Goal: Information Seeking & Learning: Learn about a topic

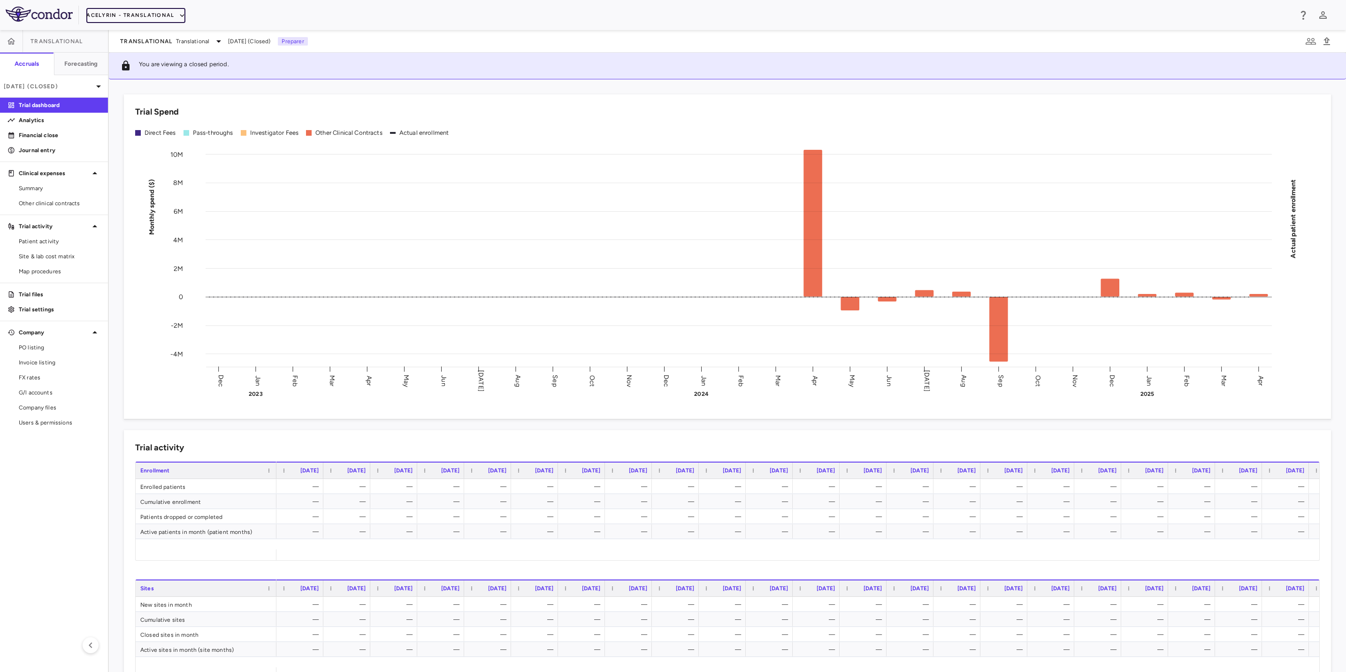
click at [180, 18] on icon "button" at bounding box center [182, 15] width 8 height 8
click at [143, 88] on li "BridgeBio, Inc." at bounding box center [126, 90] width 78 height 14
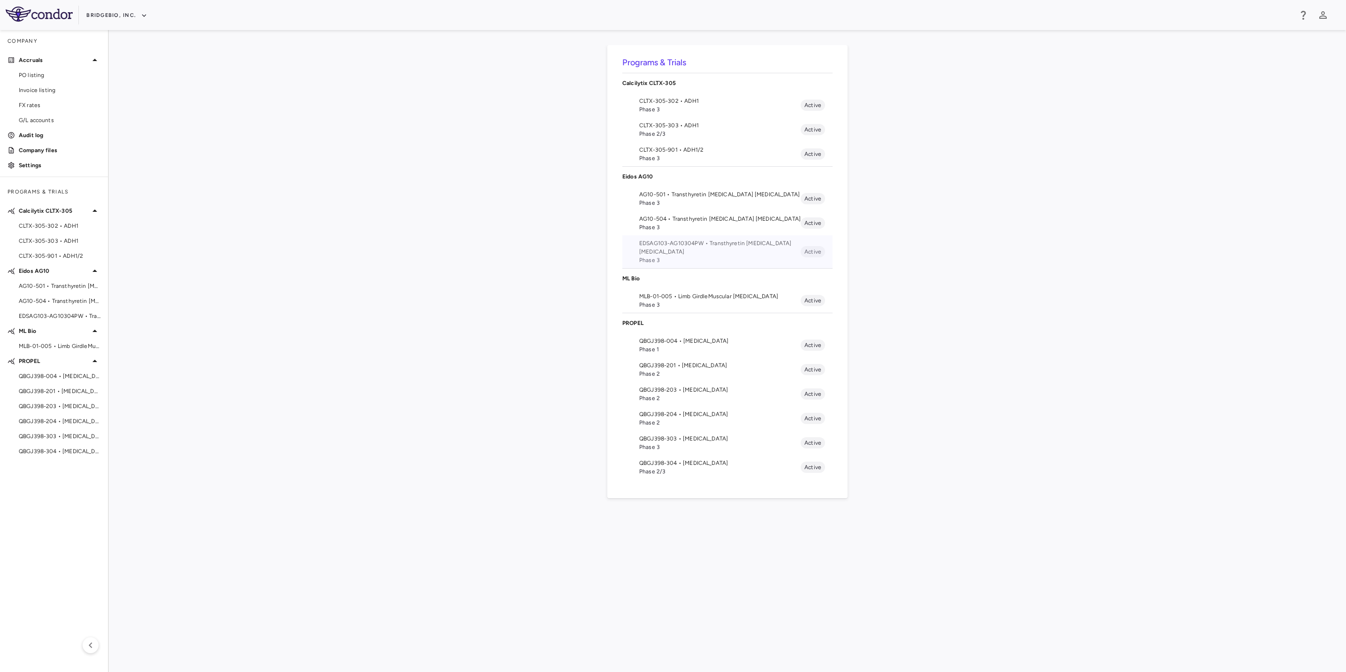
click at [711, 249] on span "EDSAG103-AG10304PW • Transthyretin [MEDICAL_DATA] [MEDICAL_DATA]" at bounding box center [719, 247] width 161 height 17
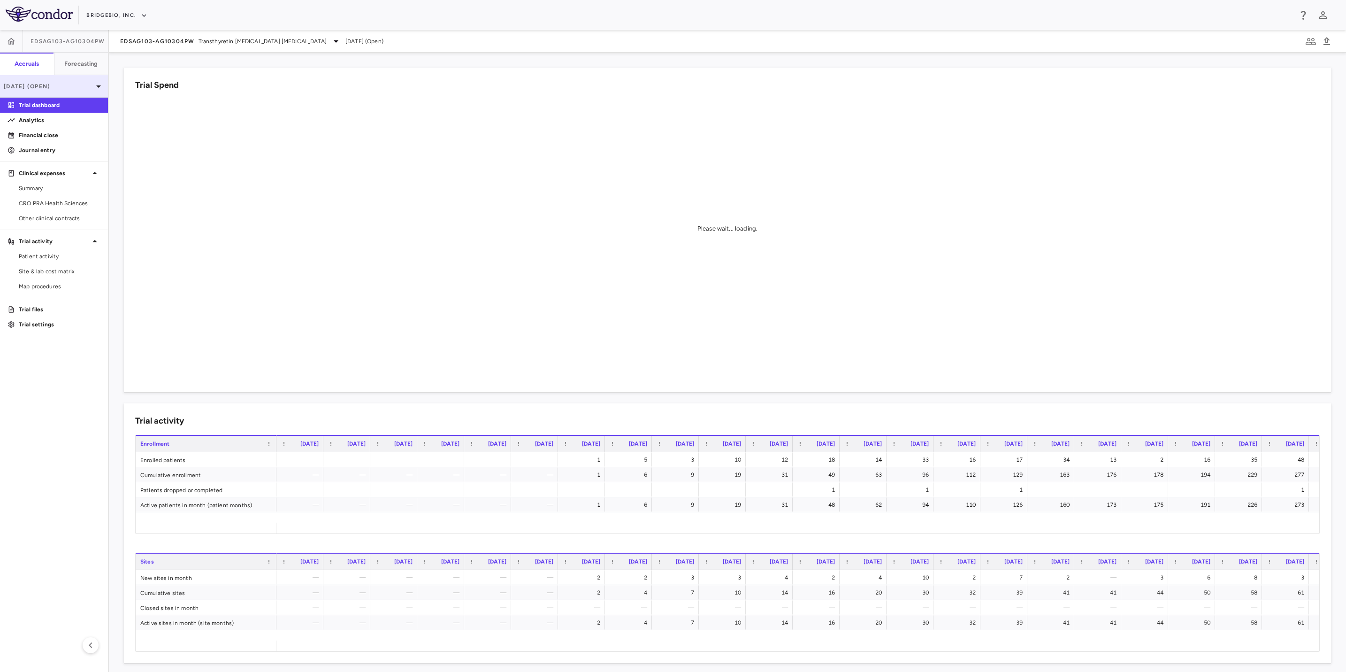
click at [85, 84] on p "[DATE] (Open)" at bounding box center [48, 86] width 89 height 8
click at [59, 134] on div "[DATE] Open" at bounding box center [53, 132] width 107 height 23
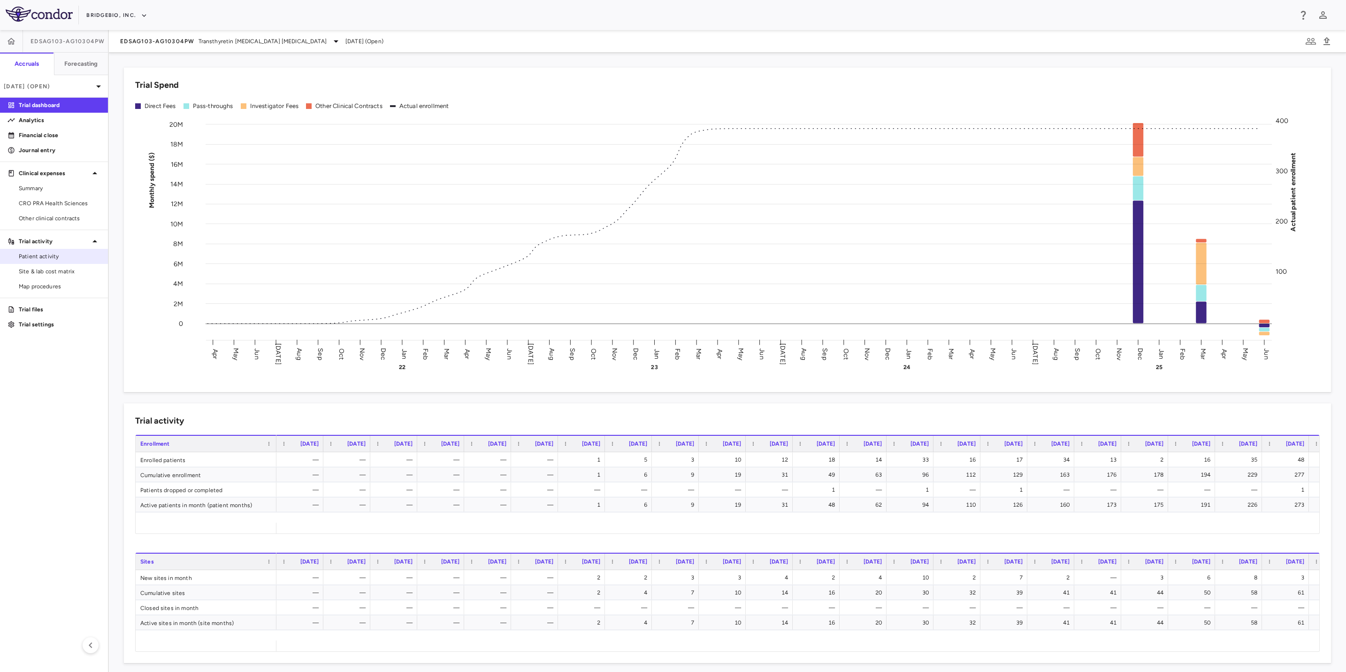
click at [59, 250] on link "Patient activity" at bounding box center [54, 256] width 108 height 14
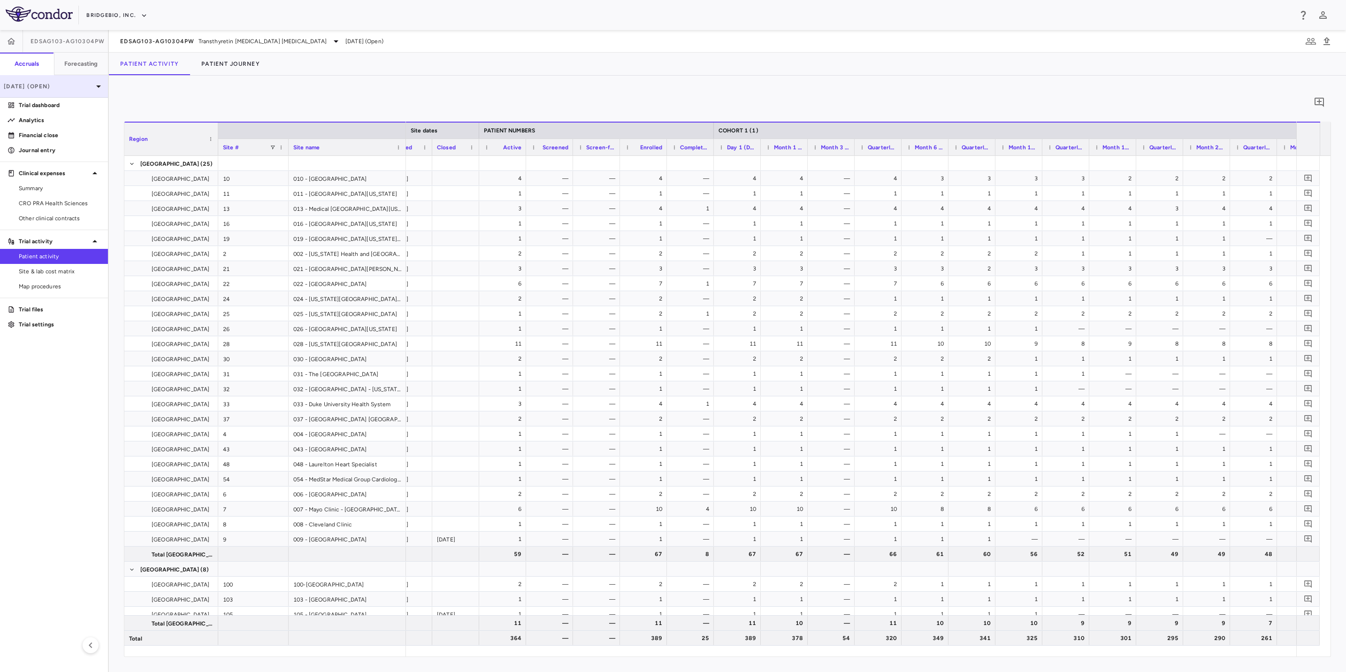
click at [77, 87] on p "[DATE] (Open)" at bounding box center [48, 86] width 89 height 8
click at [55, 151] on div "Mar 2025 Open" at bounding box center [53, 154] width 107 height 23
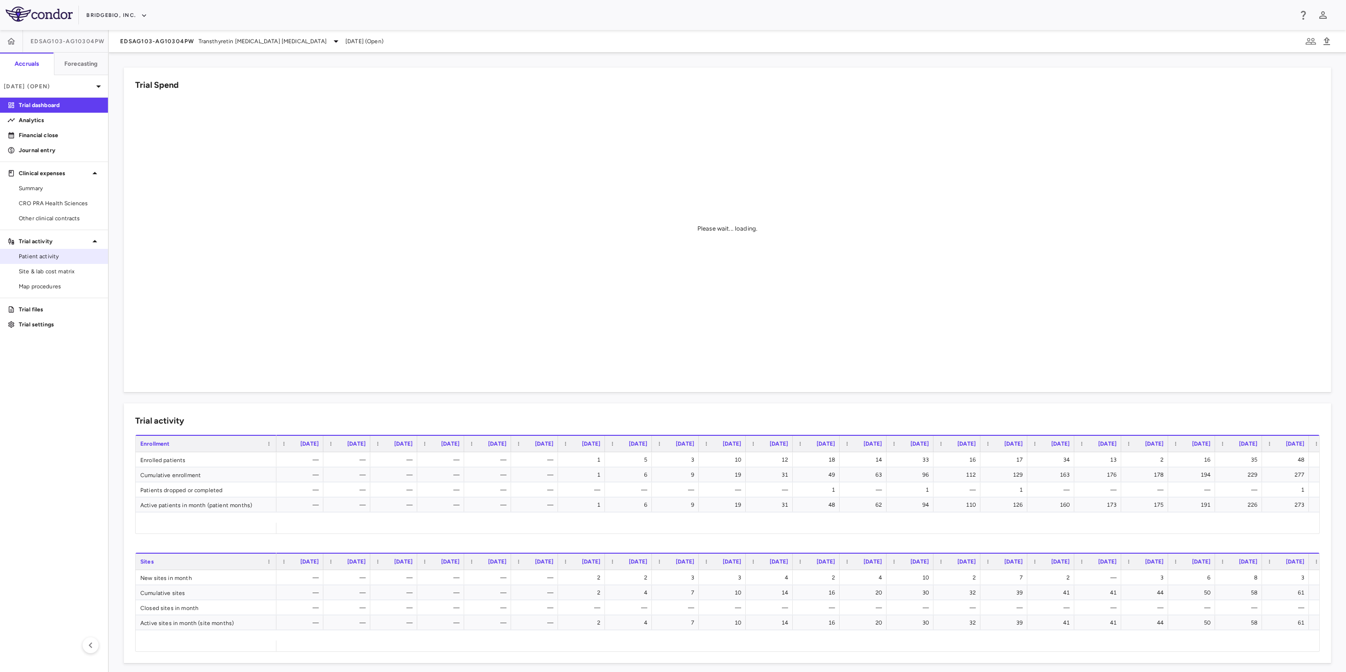
click at [54, 249] on link "Patient activity" at bounding box center [54, 256] width 108 height 14
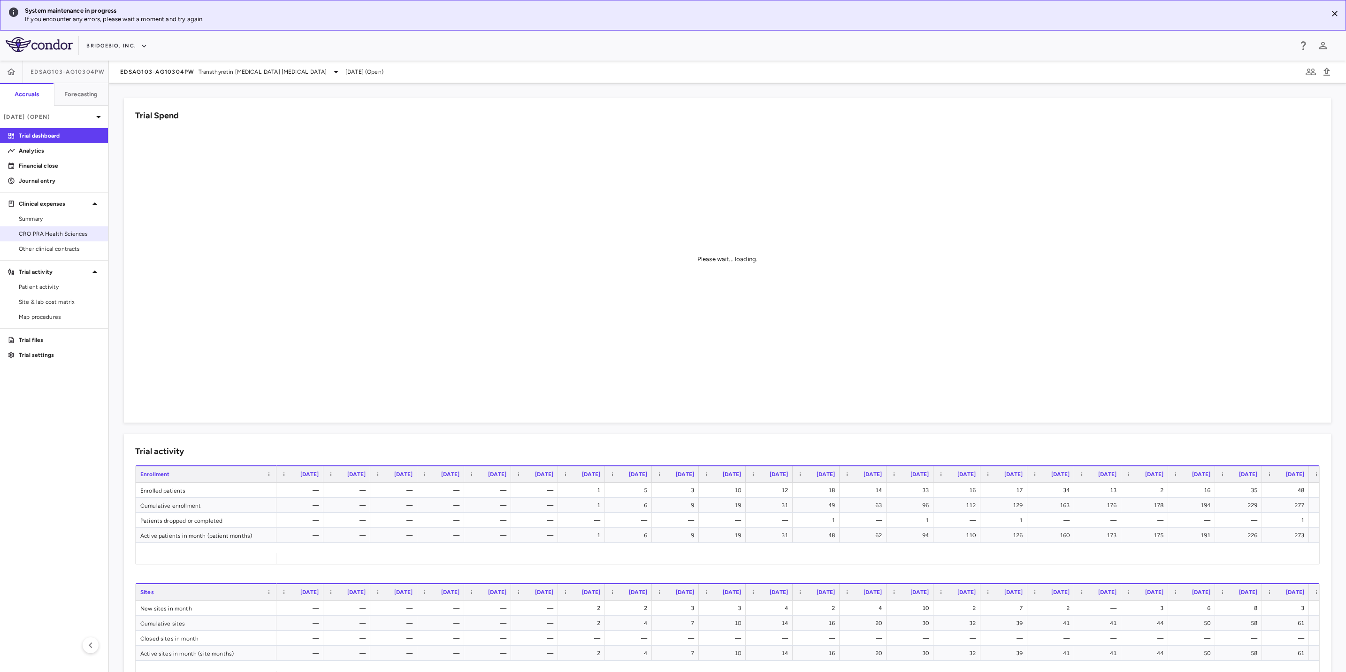
drag, startPoint x: 73, startPoint y: 233, endPoint x: 76, endPoint y: 228, distance: 5.5
click at [73, 233] on span "CRO PRA Health Sciences" at bounding box center [60, 233] width 82 height 8
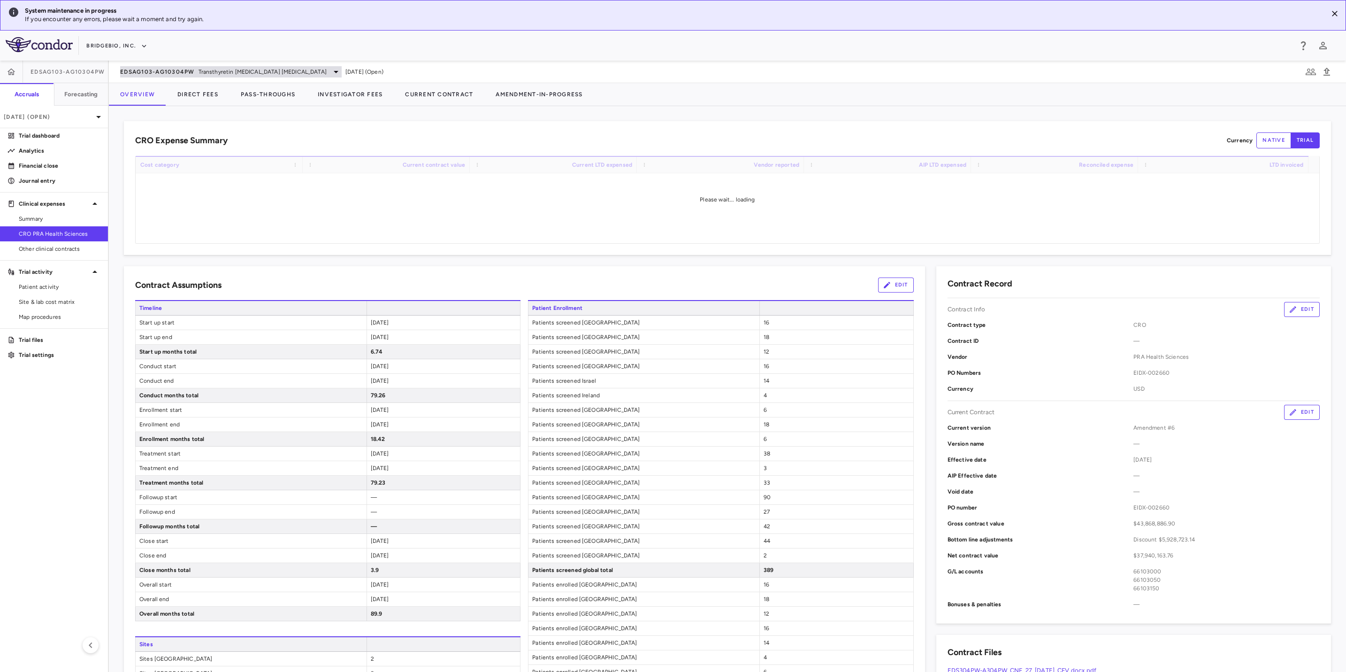
click at [203, 76] on div "EDSAG103-AG10304PW Transthyretin [MEDICAL_DATA] [MEDICAL_DATA]" at bounding box center [231, 71] width 222 height 11
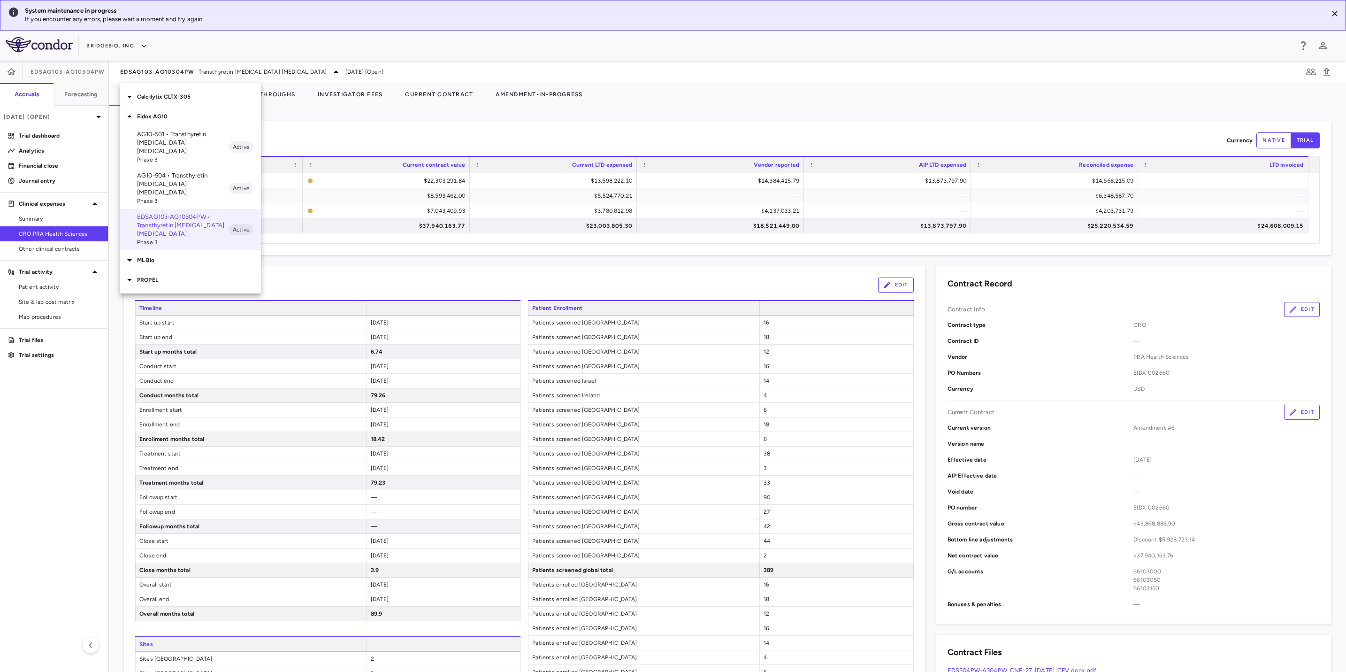
click at [392, 144] on div at bounding box center [673, 336] width 1346 height 672
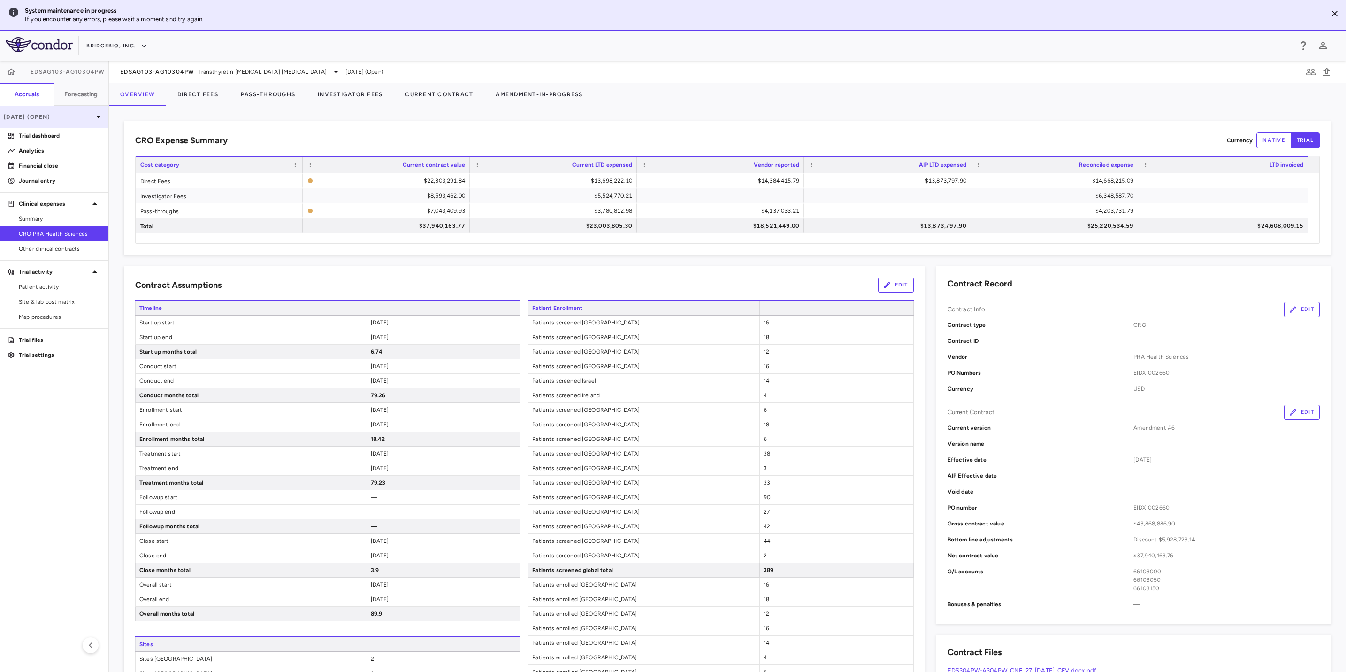
click at [69, 119] on p "[DATE] (Open)" at bounding box center [48, 117] width 89 height 8
click at [55, 159] on div "[DATE] Open" at bounding box center [53, 163] width 107 height 23
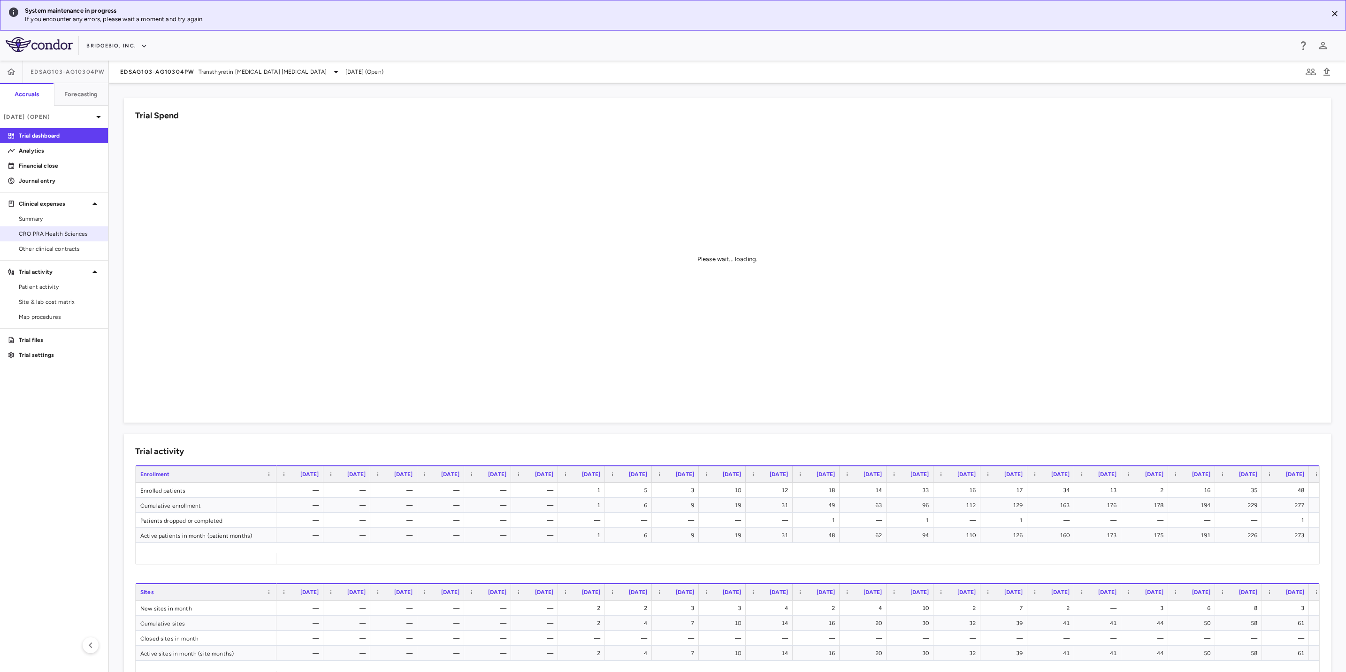
click at [70, 235] on span "CRO PRA Health Sciences" at bounding box center [60, 233] width 82 height 8
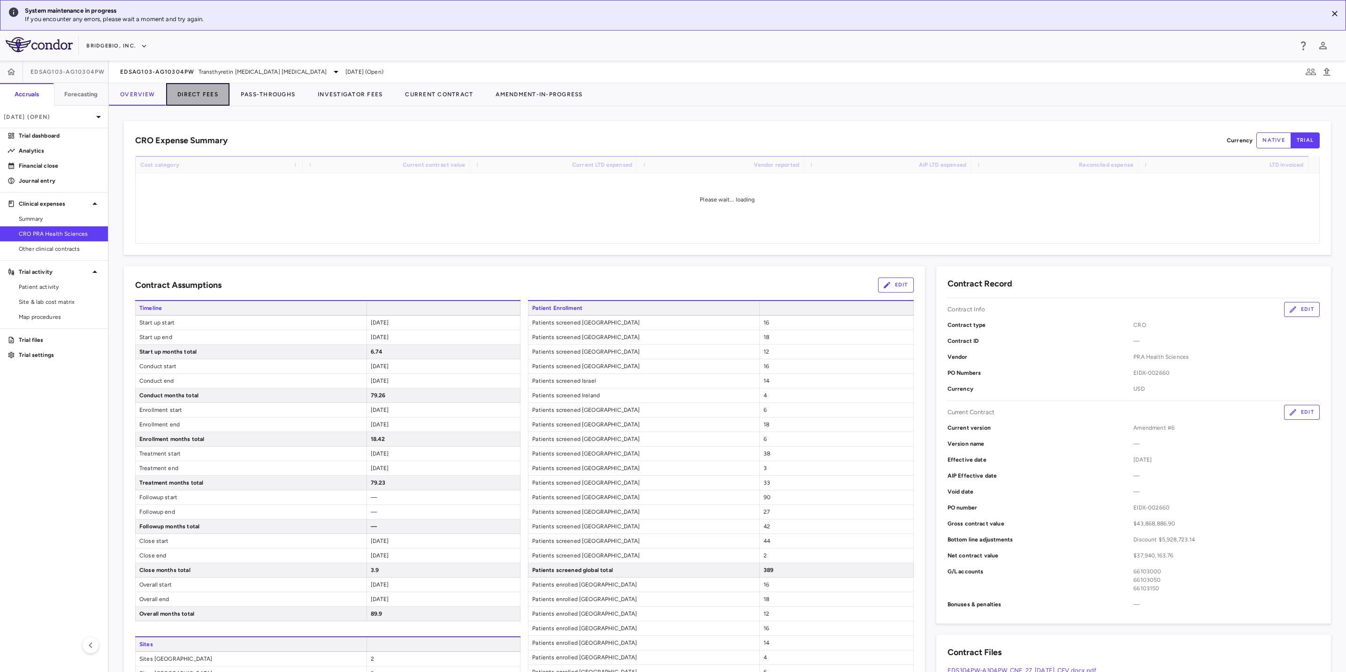
click at [206, 93] on button "Direct Fees" at bounding box center [197, 94] width 63 height 23
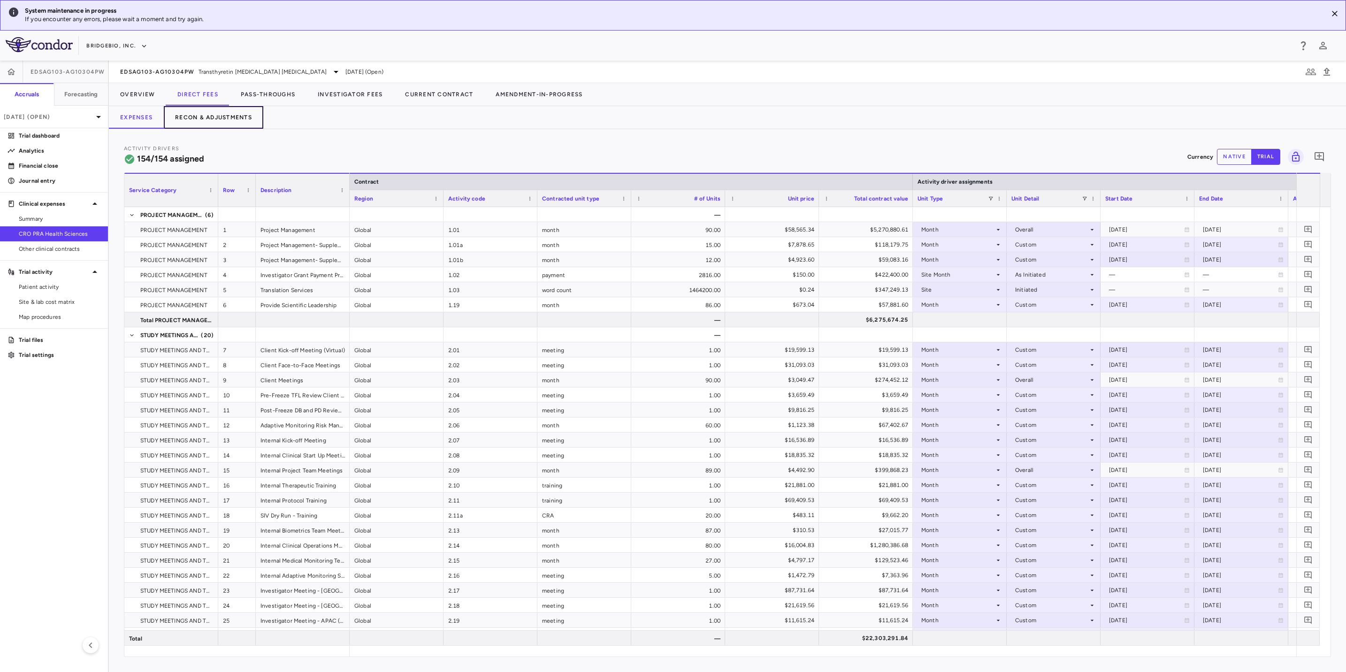
drag, startPoint x: 245, startPoint y: 113, endPoint x: 251, endPoint y: 121, distance: 9.8
click at [245, 113] on button "Recon & Adjustments" at bounding box center [213, 117] width 99 height 23
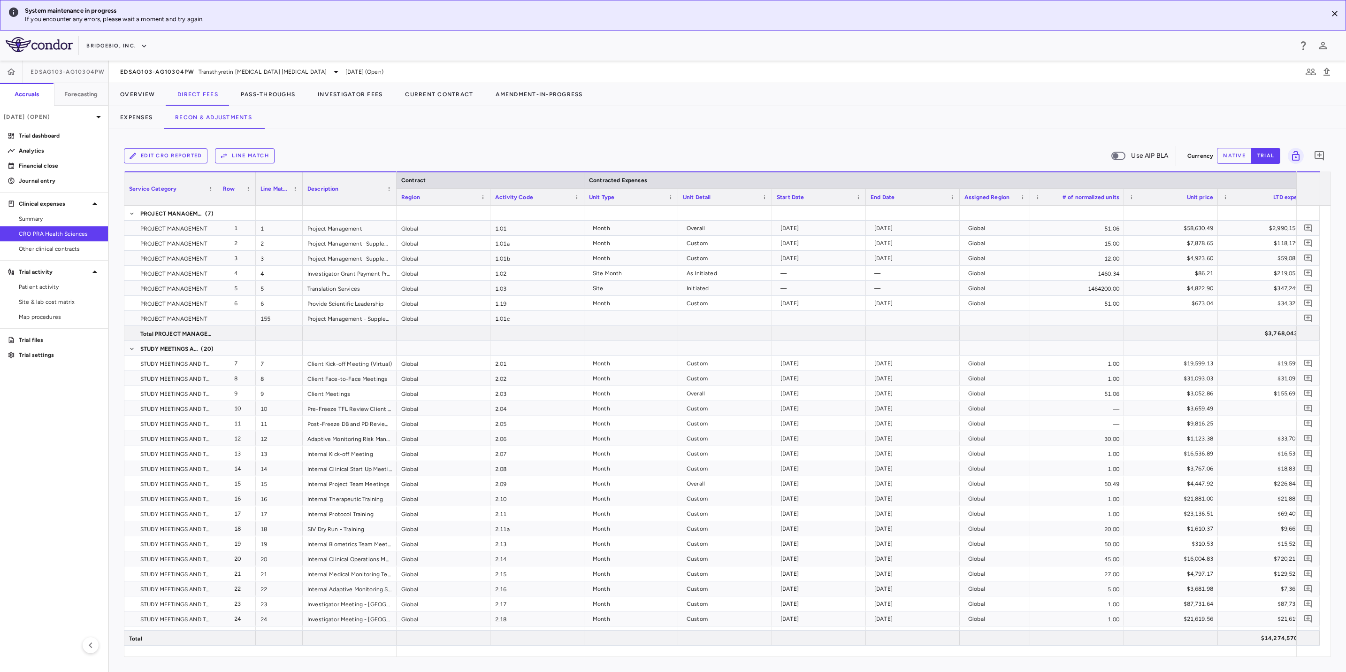
drag, startPoint x: 458, startPoint y: 645, endPoint x: 734, endPoint y: 659, distance: 276.3
click at [734, 659] on div "Edit CRO reported Line Match Use AIP BLA Currency native trial 0 Service Catego…" at bounding box center [727, 400] width 1237 height 543
click at [141, 121] on button "Expenses" at bounding box center [136, 117] width 55 height 23
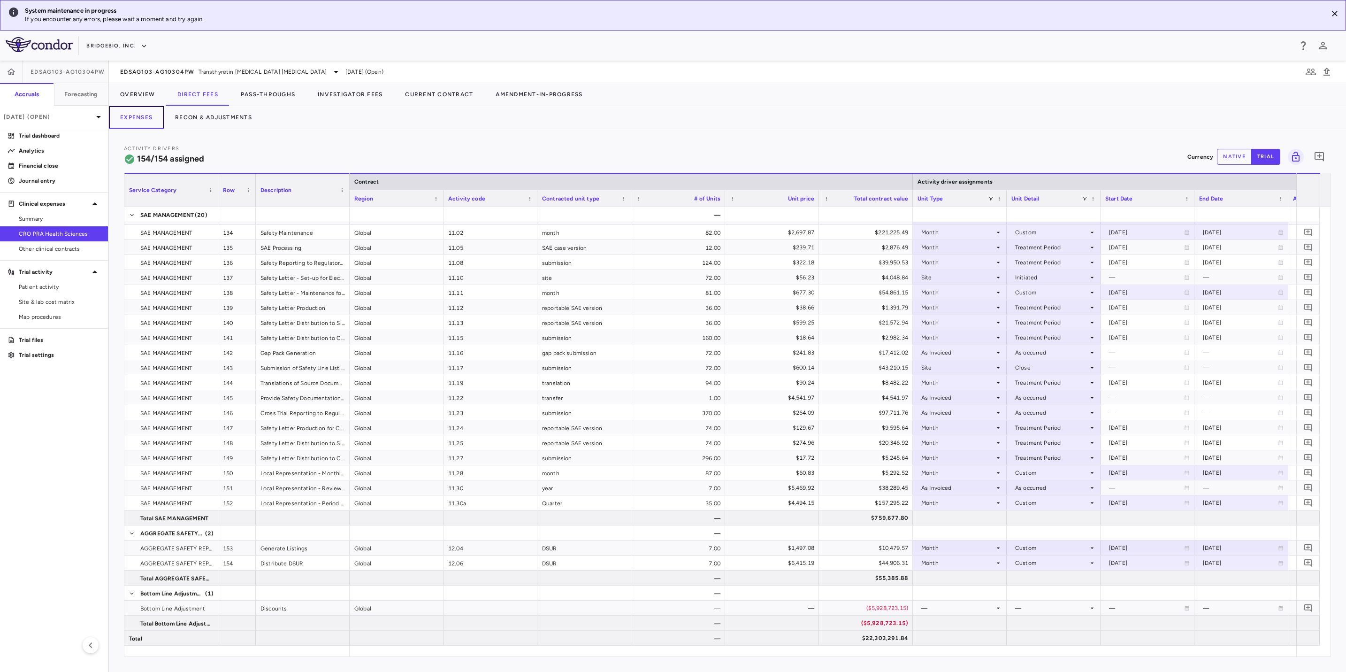
scroll to position [0, 20]
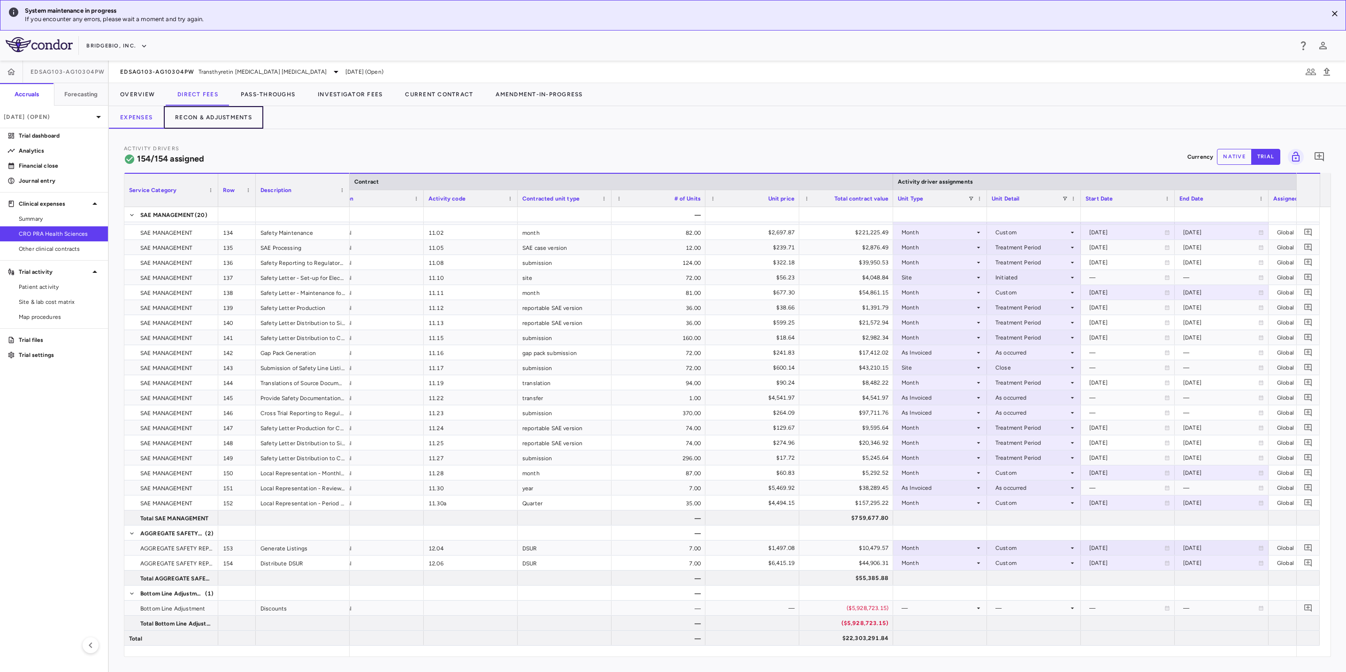
drag, startPoint x: 208, startPoint y: 122, endPoint x: 235, endPoint y: 138, distance: 31.4
click at [208, 122] on button "Recon & Adjustments" at bounding box center [213, 117] width 99 height 23
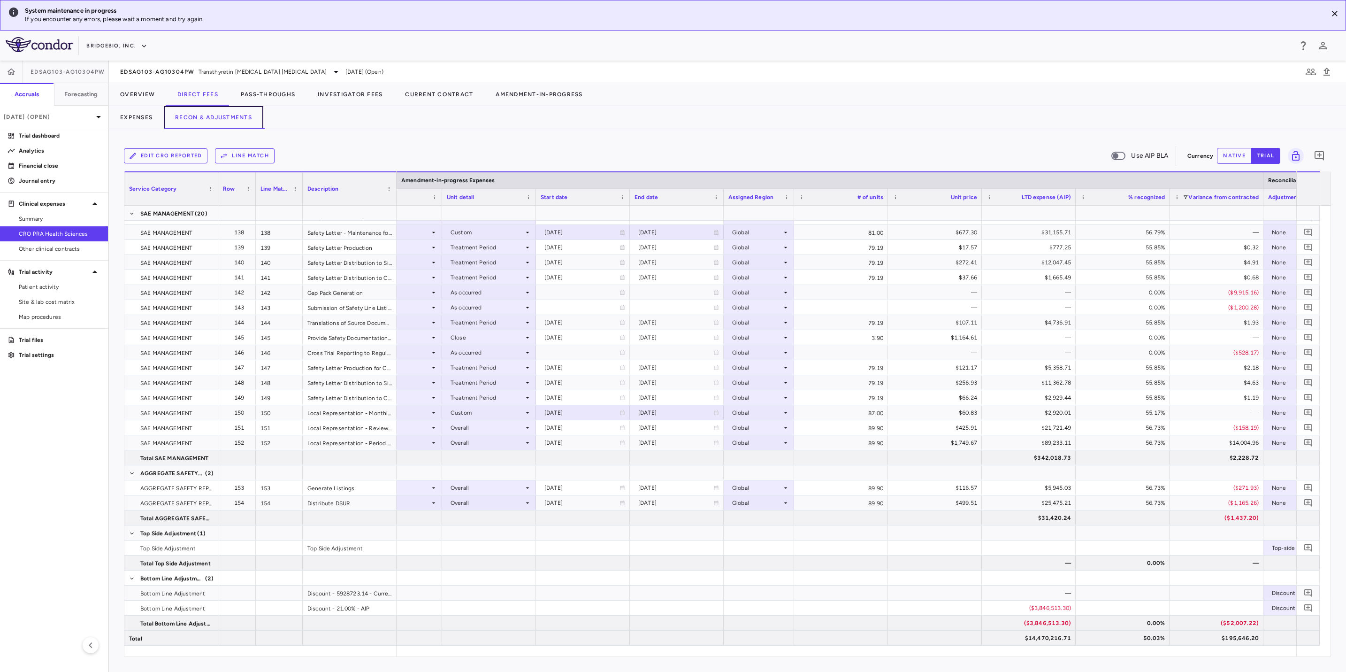
scroll to position [0, 1236]
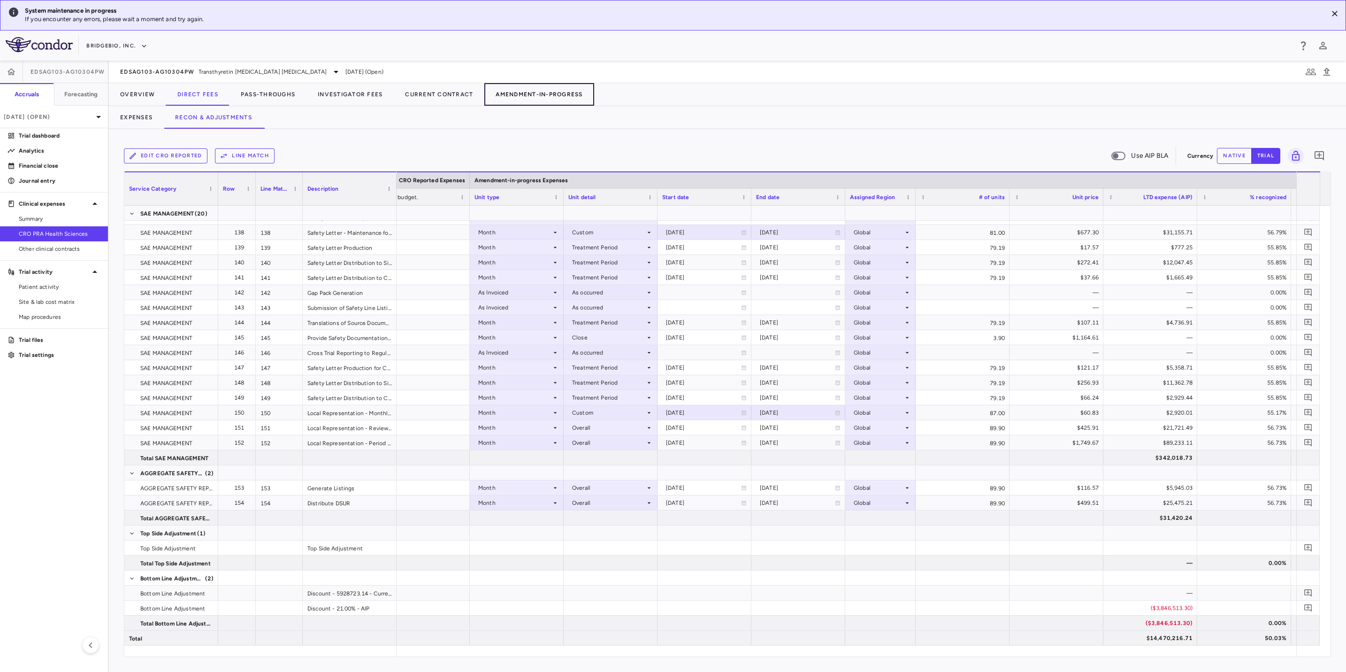
click at [572, 95] on button "Amendment-In-Progress" at bounding box center [538, 94] width 109 height 23
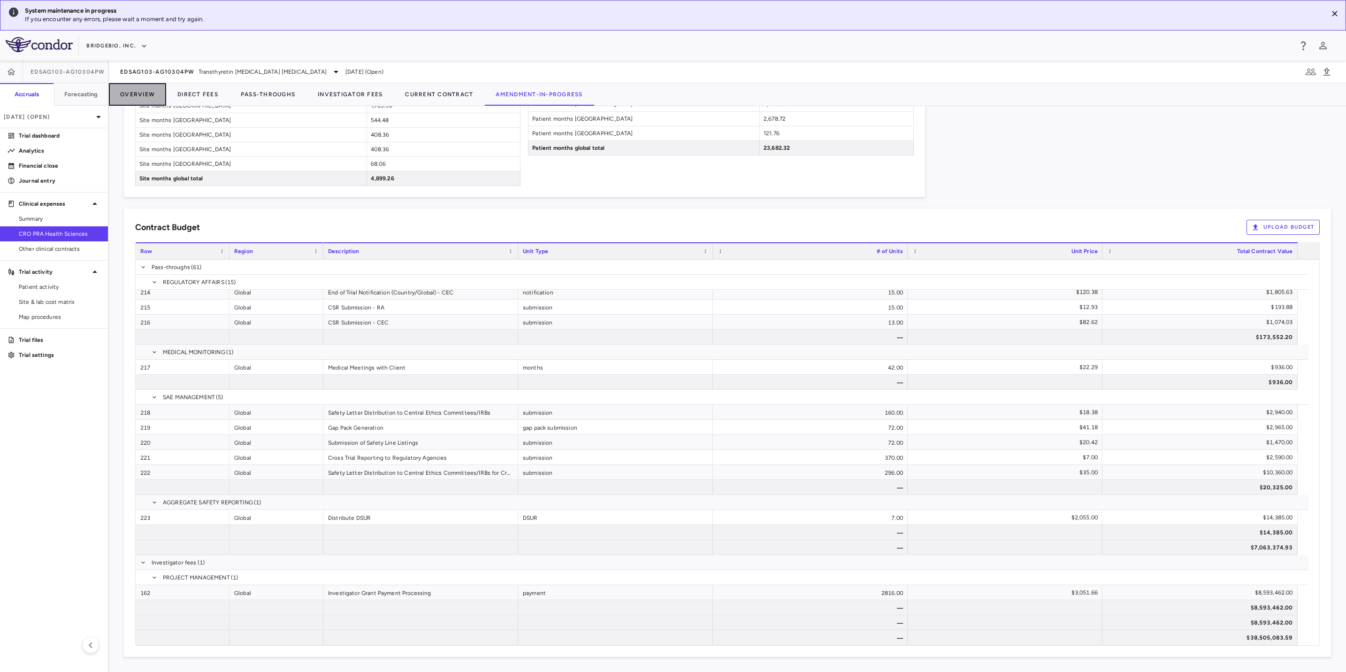
click at [148, 89] on button "Overview" at bounding box center [137, 94] width 57 height 23
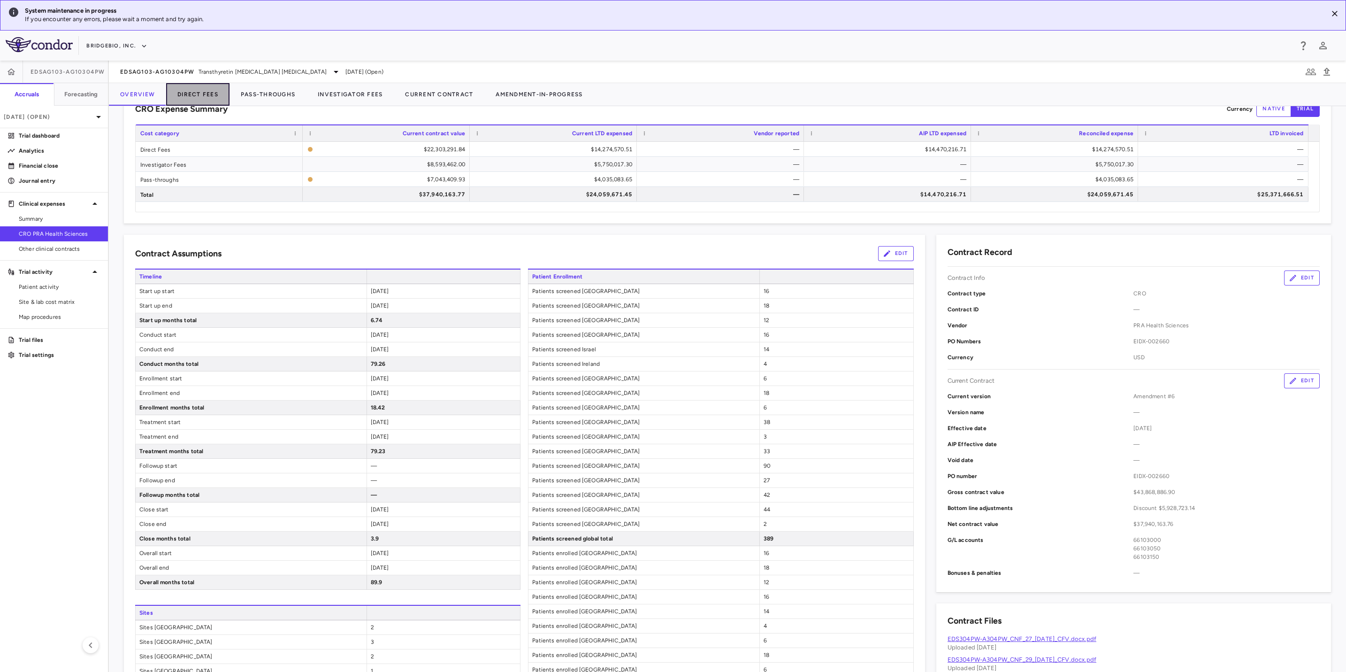
click at [186, 94] on button "Direct Fees" at bounding box center [197, 94] width 63 height 23
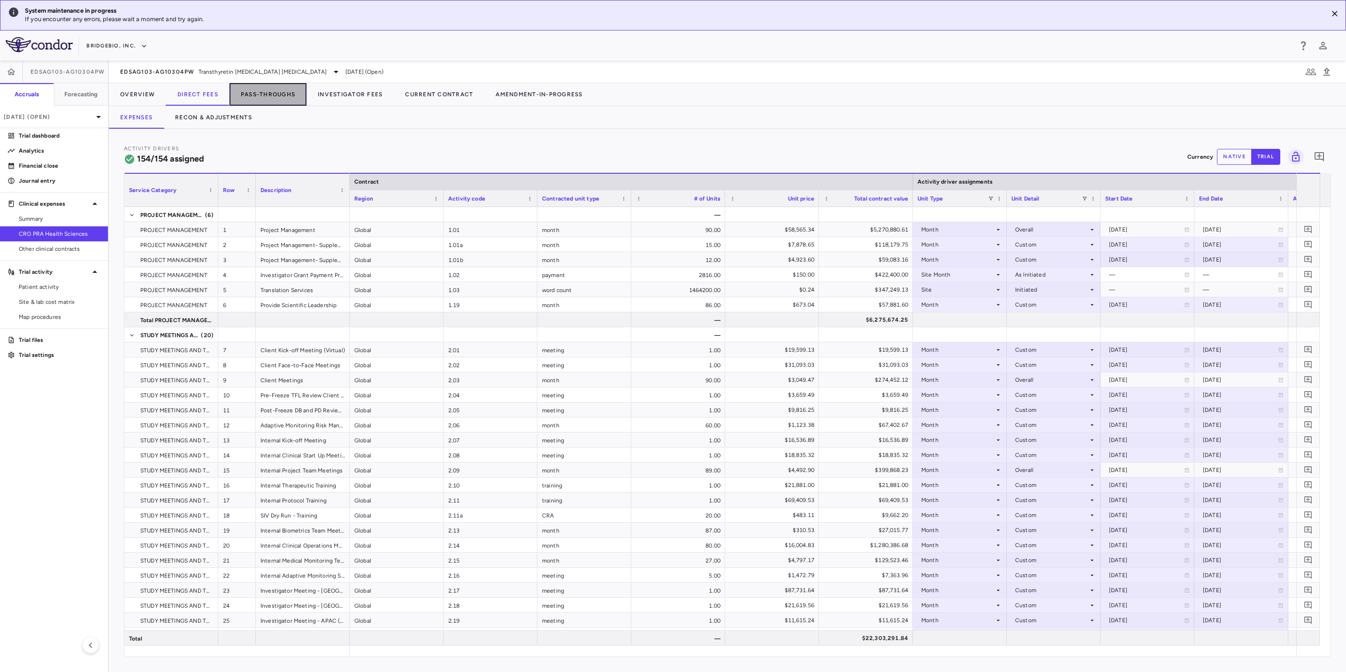
click at [289, 93] on button "Pass-Throughs" at bounding box center [267, 94] width 77 height 23
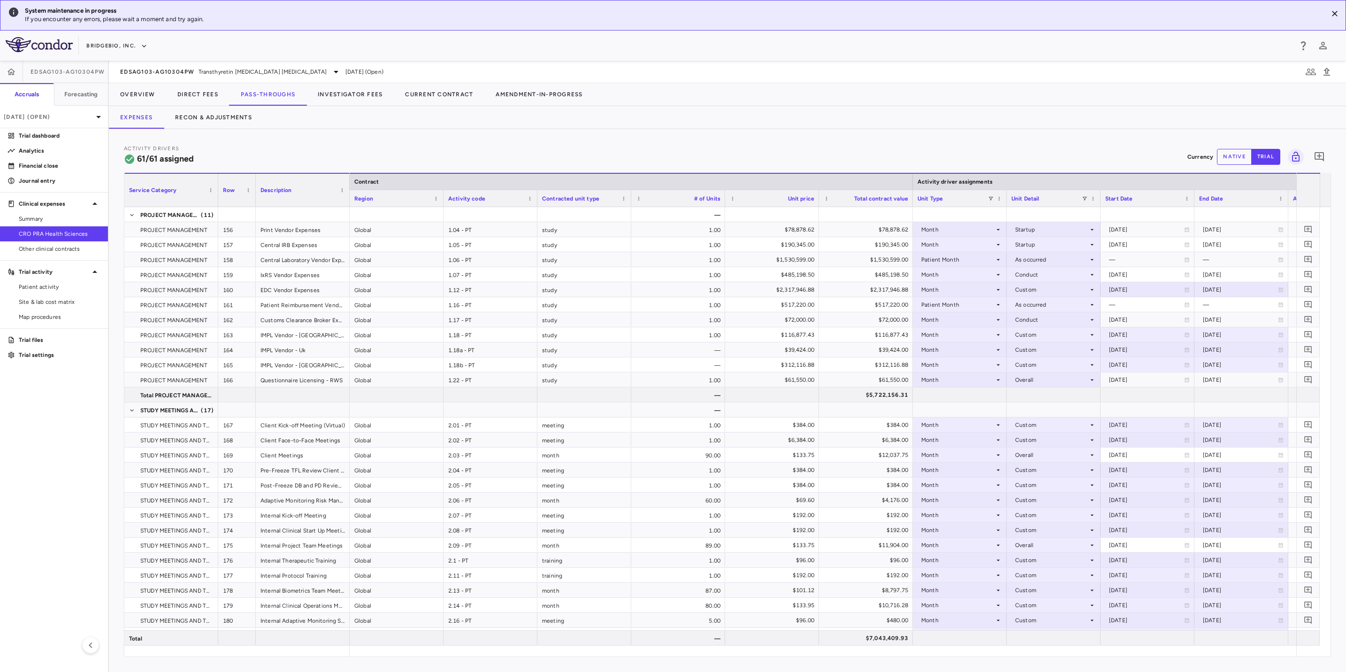
drag, startPoint x: 440, startPoint y: 656, endPoint x: 496, endPoint y: 653, distance: 55.9
click at [501, 654] on div "Service Category Drag here to set column labels Service Category Row Description" at bounding box center [727, 415] width 1207 height 484
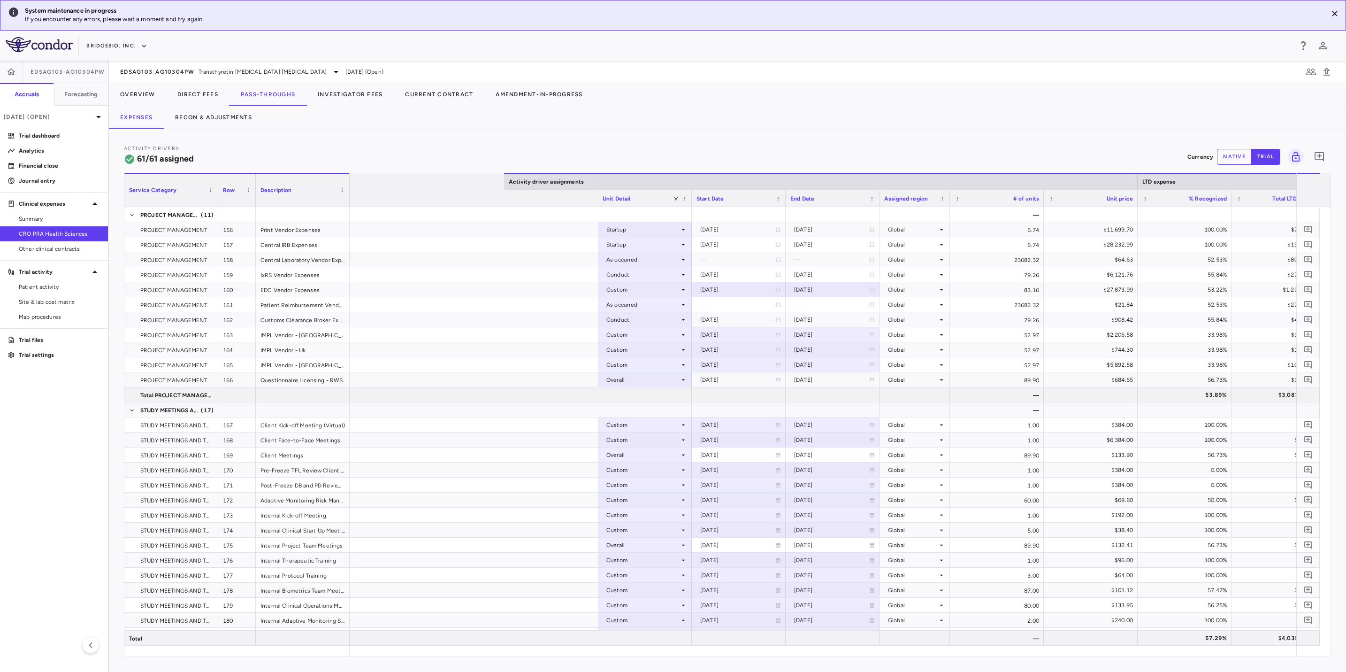
scroll to position [0, 811]
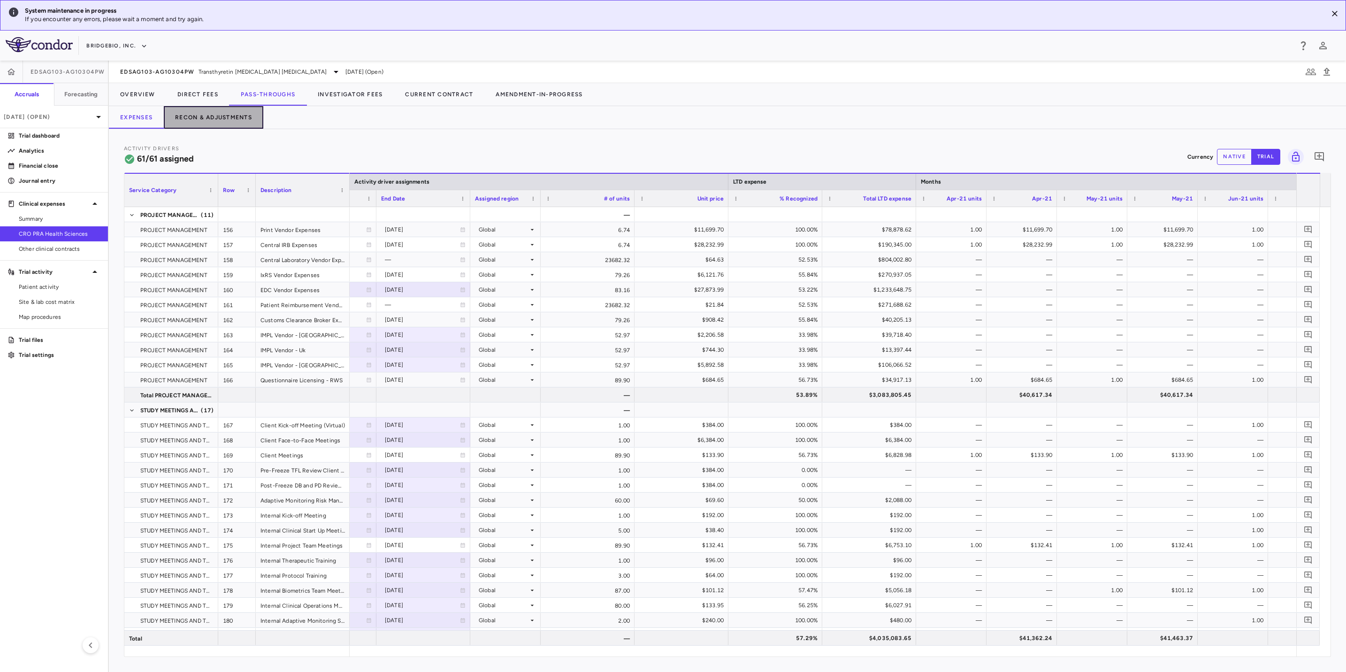
click at [233, 114] on button "Recon & Adjustments" at bounding box center [213, 117] width 99 height 23
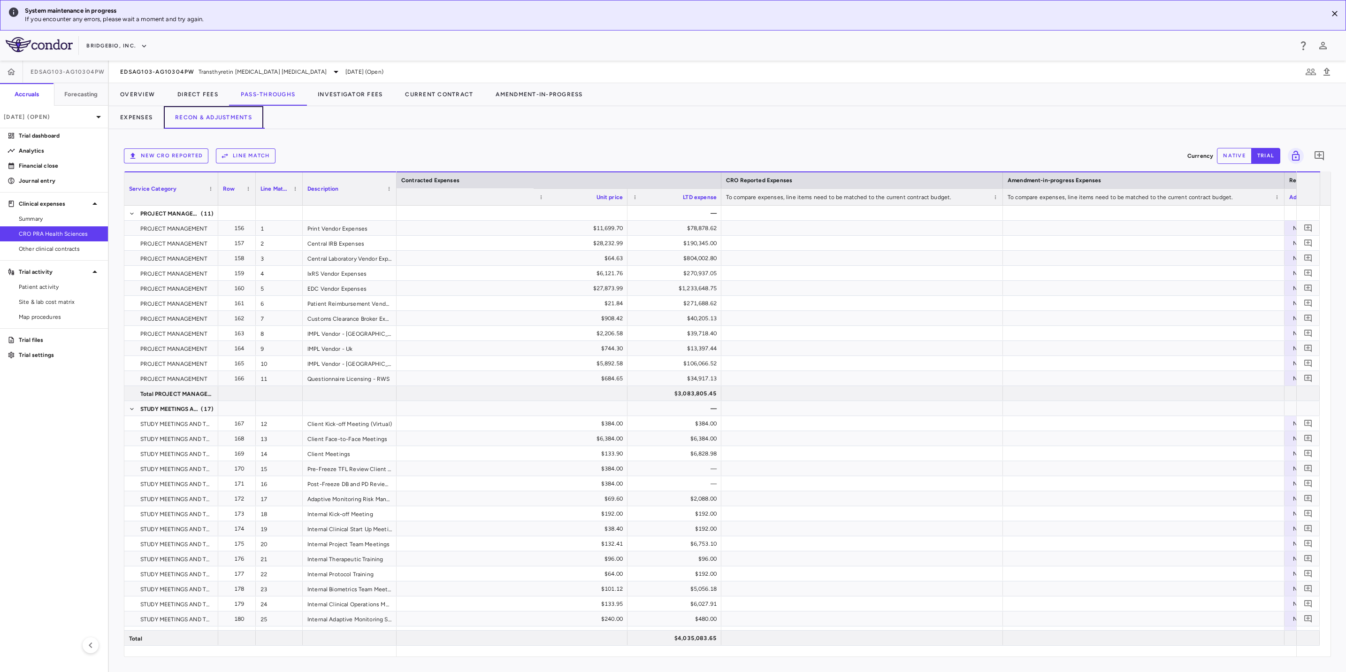
scroll to position [0, 861]
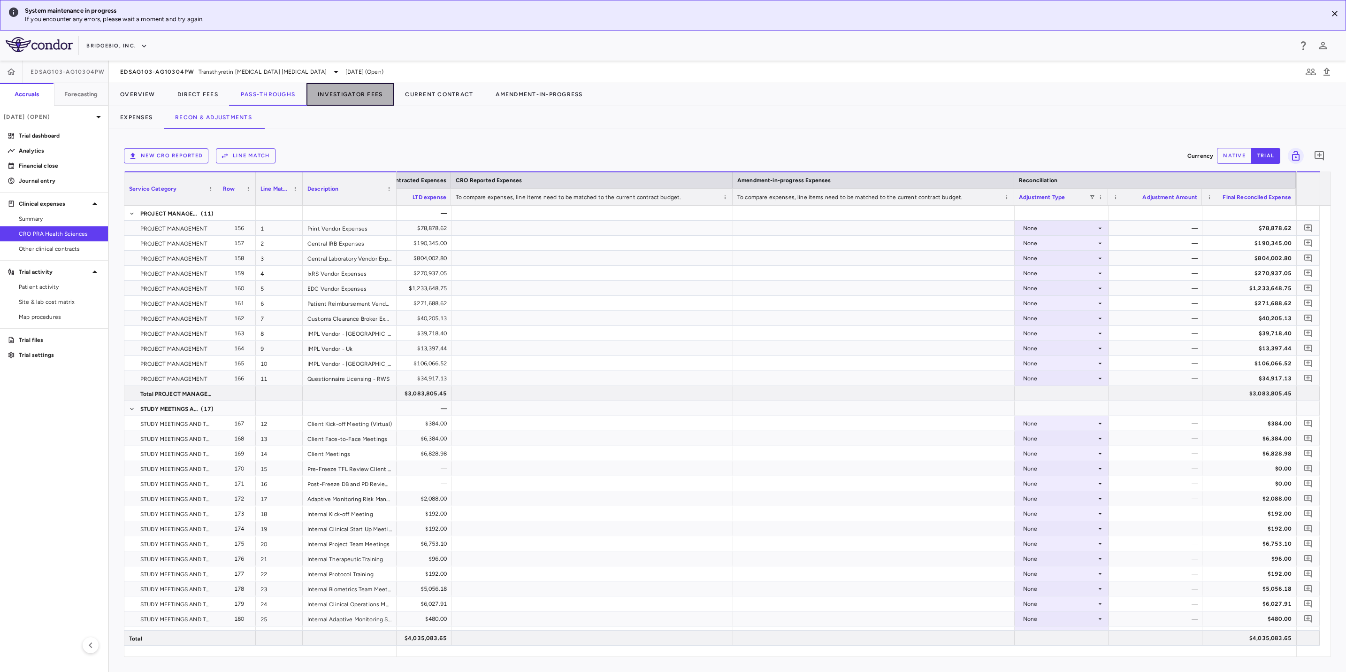
click at [336, 91] on button "Investigator Fees" at bounding box center [349, 94] width 87 height 23
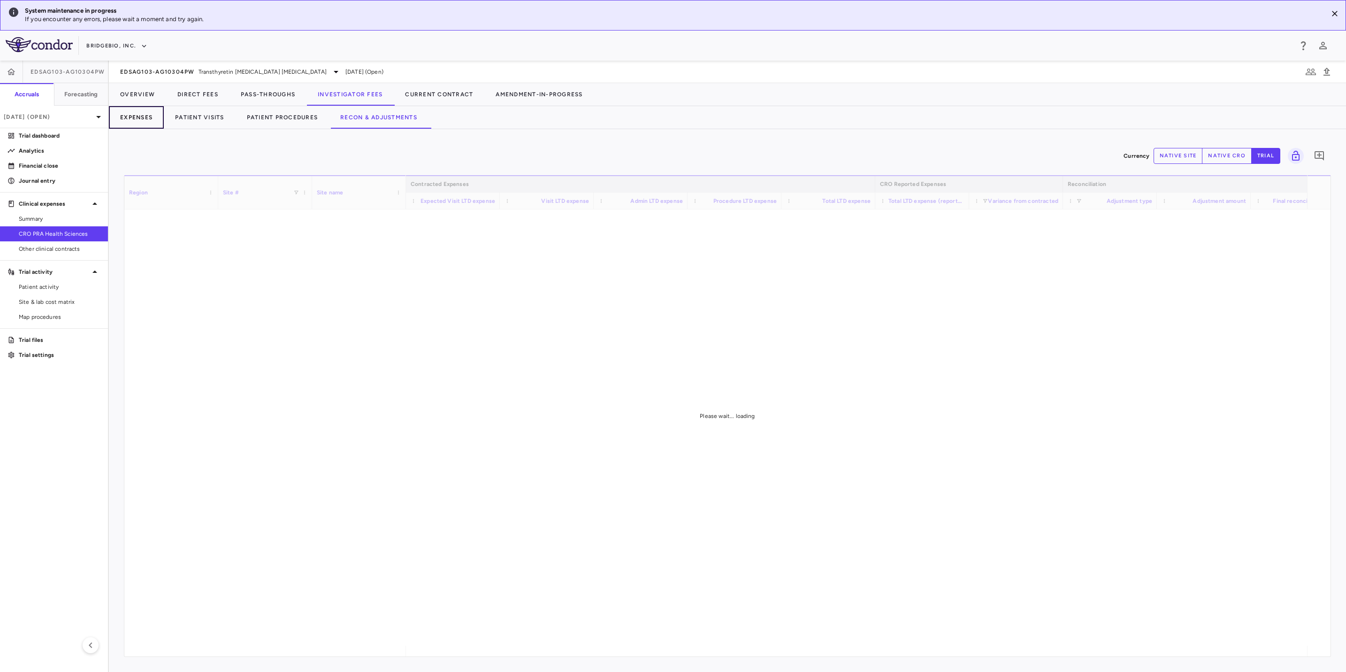
click at [124, 116] on button "Expenses" at bounding box center [136, 117] width 55 height 23
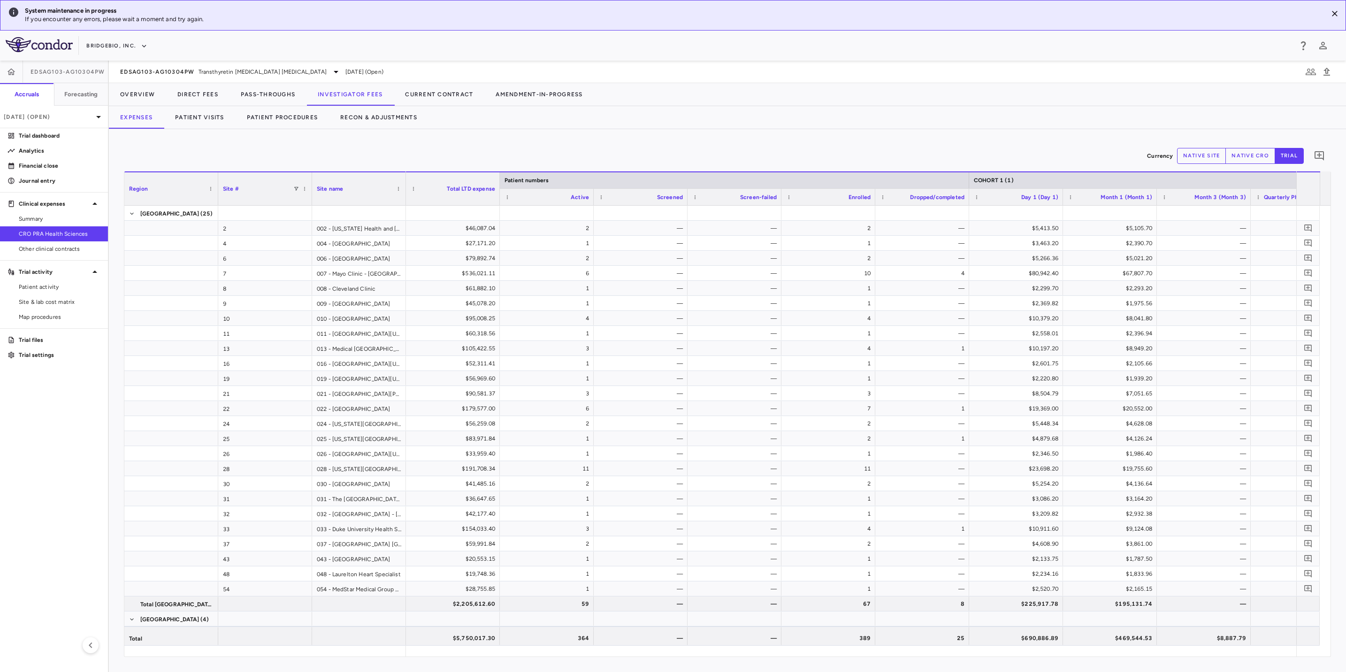
click at [580, 137] on div "Currency native site native cro trial 0 Region Drag here to set column labels R…" at bounding box center [727, 400] width 1237 height 543
click at [223, 70] on span "Transthyretin [MEDICAL_DATA] [MEDICAL_DATA]" at bounding box center [263, 72] width 128 height 8
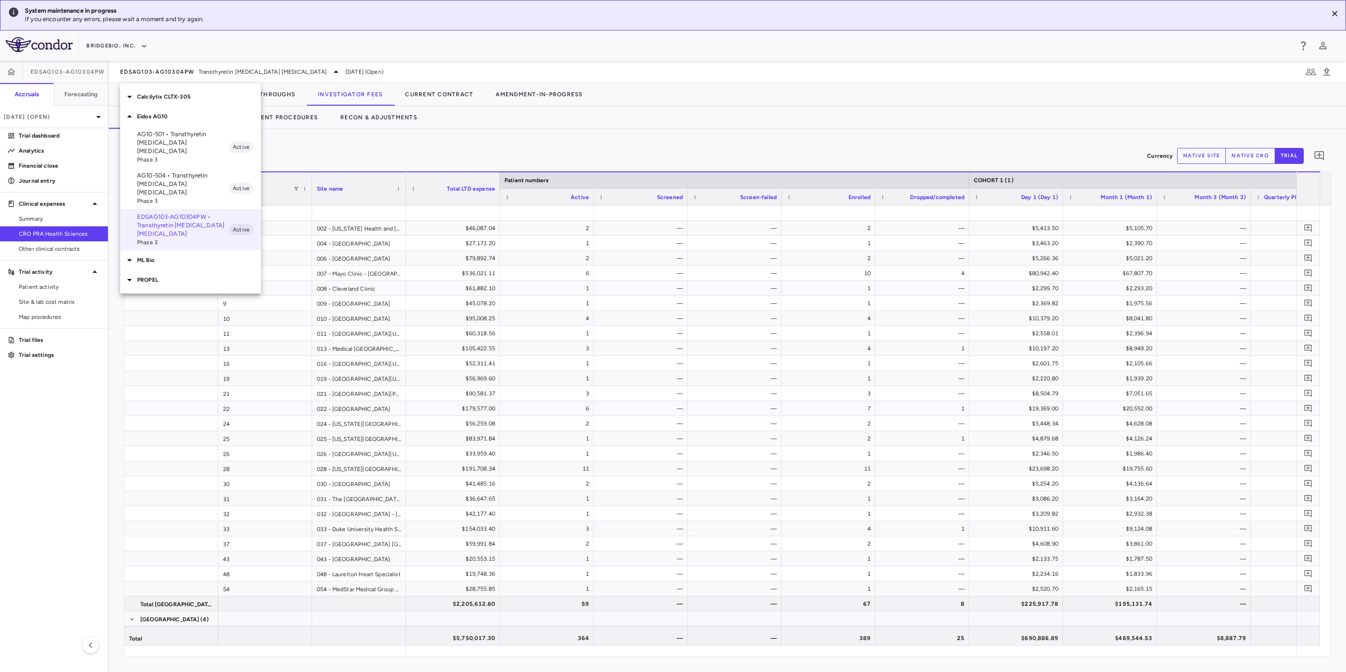
click at [206, 138] on p "AG10-501 • Transthyretin [MEDICAL_DATA] [MEDICAL_DATA]" at bounding box center [183, 142] width 92 height 25
